Goal: Information Seeking & Learning: Learn about a topic

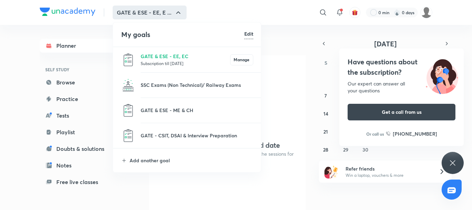
click at [278, 97] on div at bounding box center [236, 105] width 472 height 210
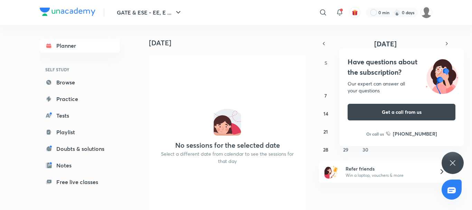
click at [450, 160] on icon at bounding box center [453, 163] width 8 height 8
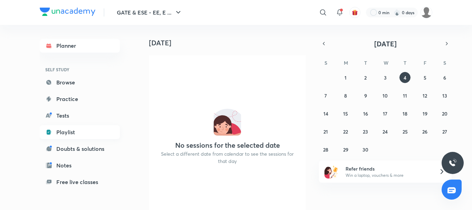
click at [63, 135] on link "Playlist" at bounding box center [80, 132] width 80 height 14
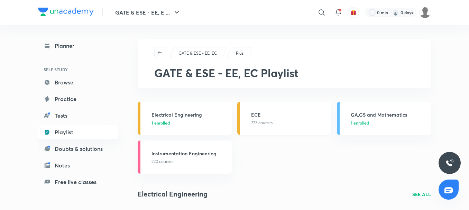
click at [266, 119] on div "ECE 727 courses" at bounding box center [289, 118] width 76 height 15
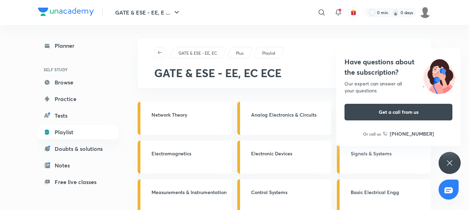
click at [452, 167] on icon at bounding box center [449, 163] width 8 height 8
